Goal: Transaction & Acquisition: Purchase product/service

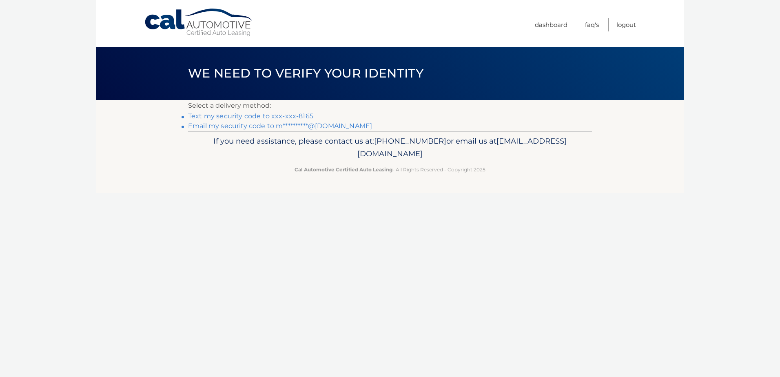
click at [281, 113] on link "Text my security code to xxx-xxx-8165" at bounding box center [250, 116] width 125 height 8
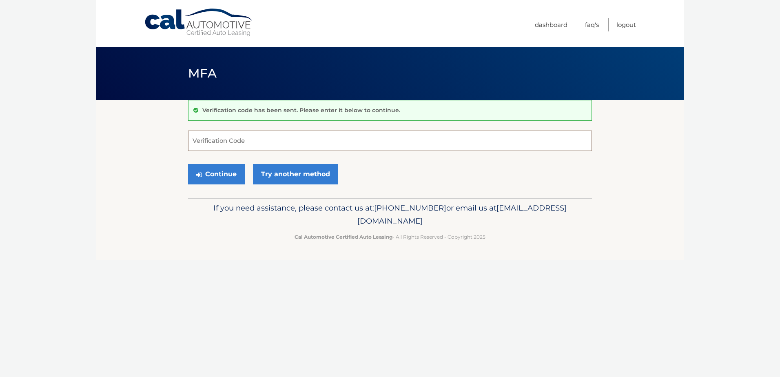
click at [271, 144] on input "Verification Code" at bounding box center [390, 141] width 404 height 20
type input "143839"
click at [227, 171] on button "Continue" at bounding box center [216, 174] width 57 height 20
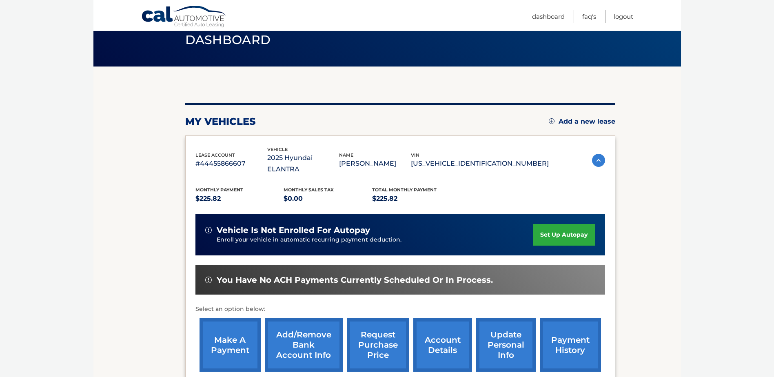
scroll to position [82, 0]
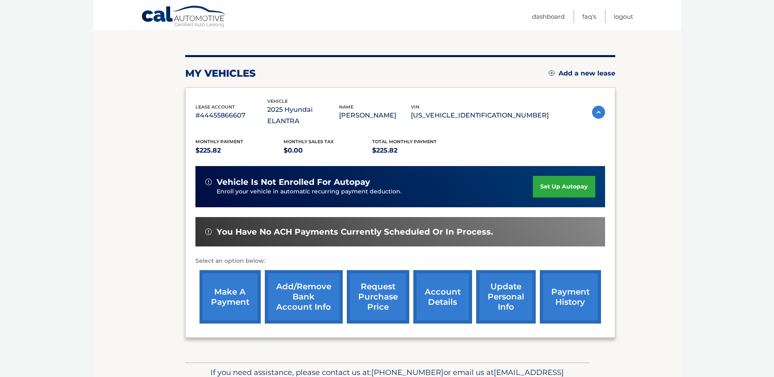
click at [220, 283] on link "make a payment" at bounding box center [230, 296] width 61 height 53
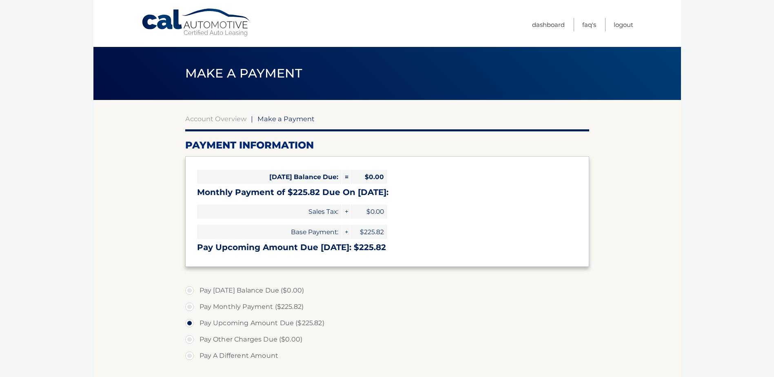
select select "ZTAwMWRlNDgtNzBmZi00OGRhLTgxNDktMzQxMTgzMmUyYzdi"
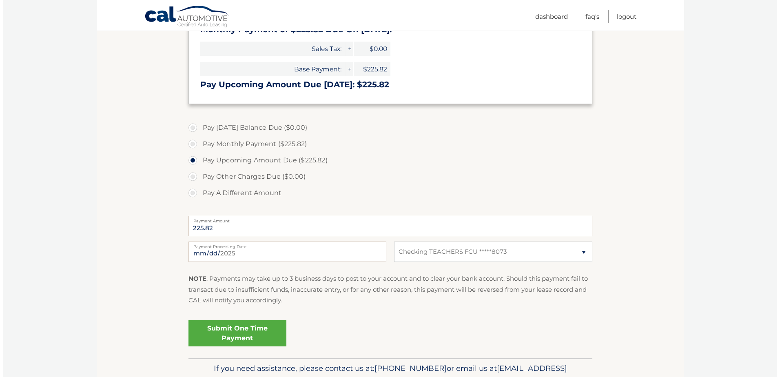
scroll to position [163, 0]
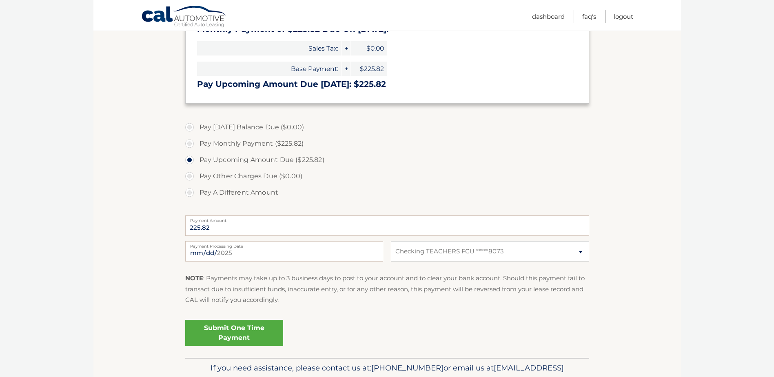
click at [239, 329] on link "Submit One Time Payment" at bounding box center [234, 333] width 98 height 26
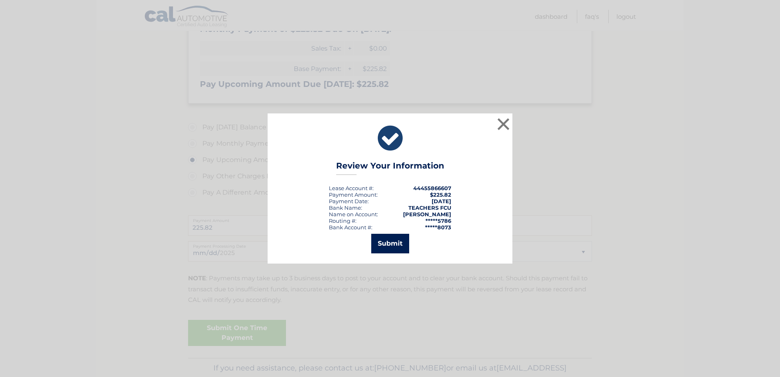
click at [399, 243] on button "Submit" at bounding box center [390, 244] width 38 height 20
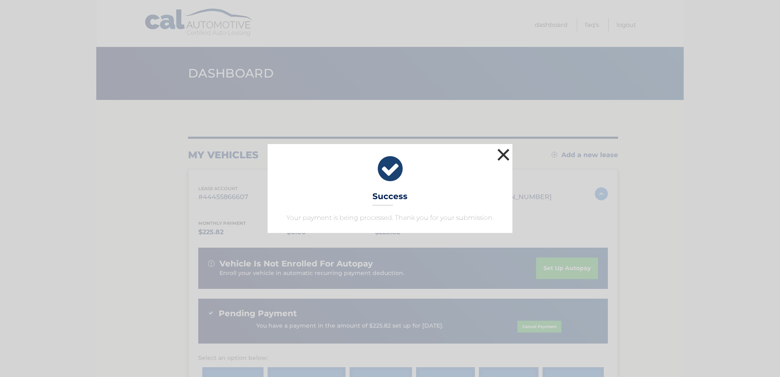
click at [506, 152] on button "×" at bounding box center [503, 154] width 16 height 16
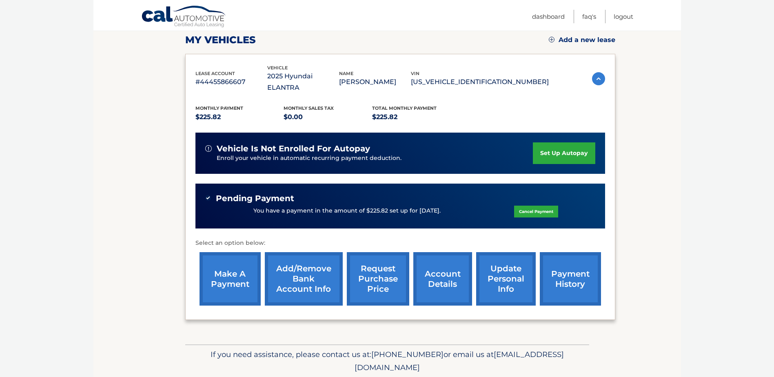
scroll to position [122, 0]
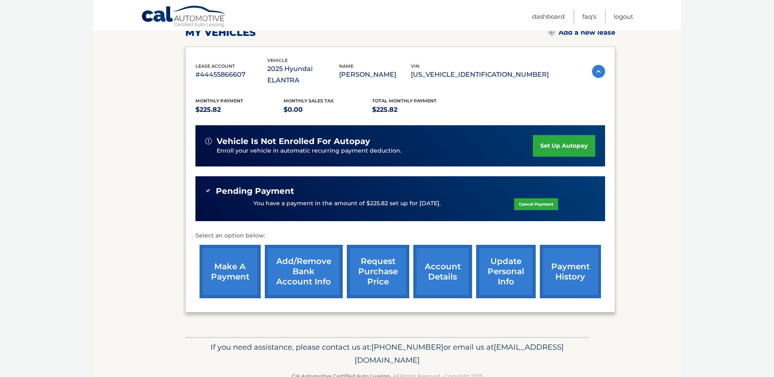
click at [570, 254] on link "payment history" at bounding box center [570, 271] width 61 height 53
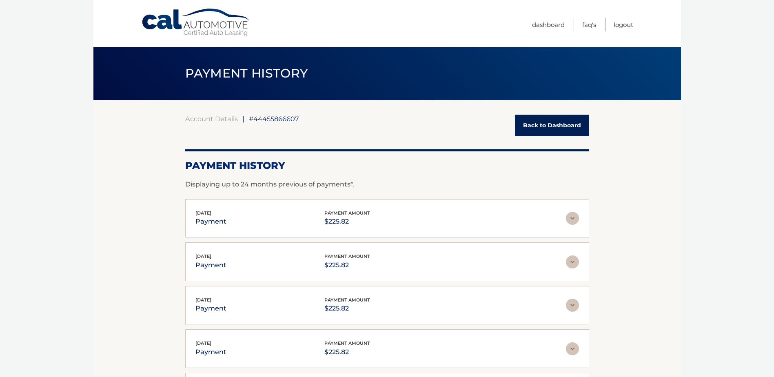
click at [547, 126] on link "Back to Dashboard" at bounding box center [552, 126] width 74 height 22
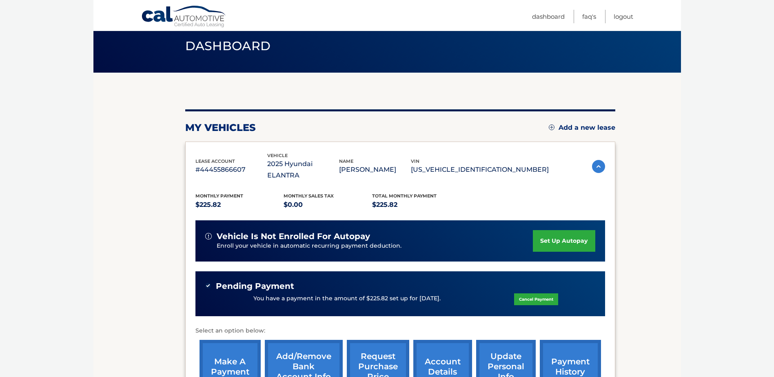
scroll to position [122, 0]
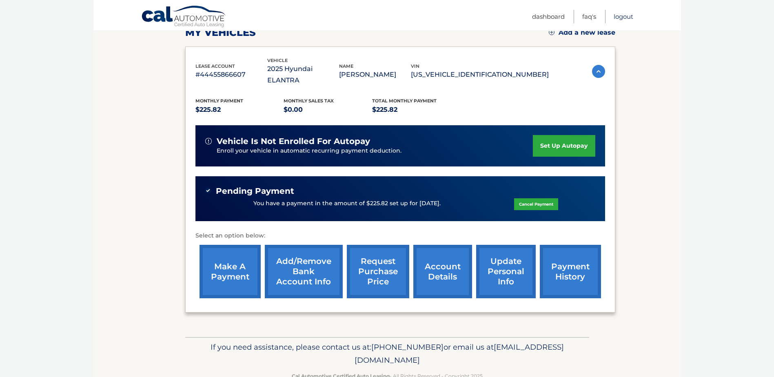
click at [622, 17] on link "Logout" at bounding box center [624, 16] width 20 height 13
